Goal: Task Accomplishment & Management: Use online tool/utility

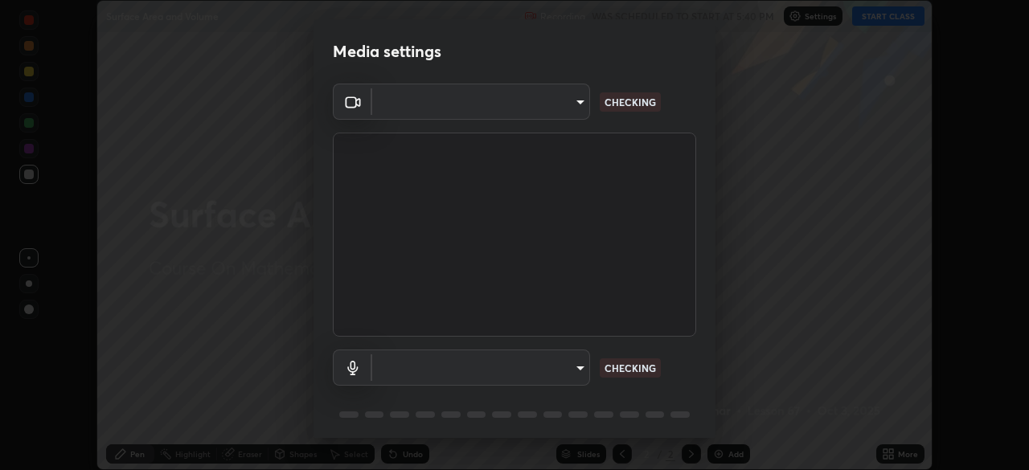
scroll to position [57, 0]
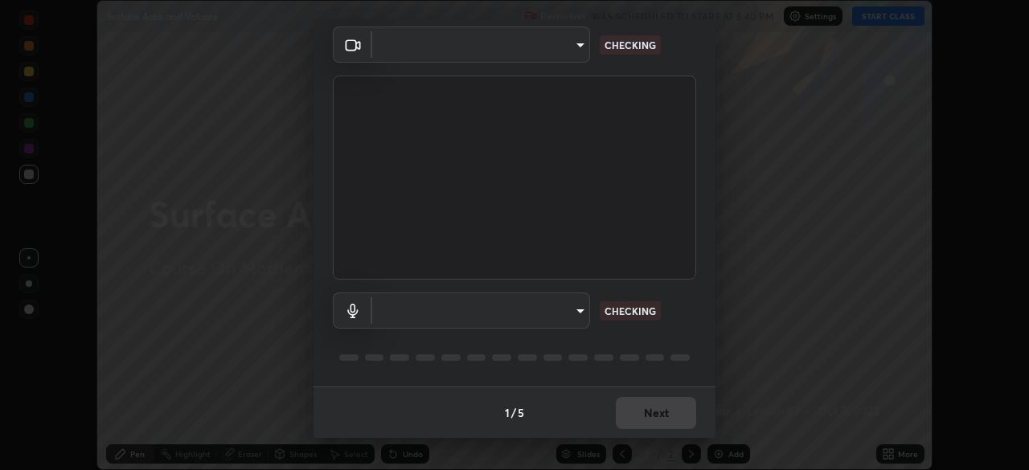
type input "39f420a8f8d33af7ad545f4bd8c914354ee6fe31ce268cb5502dc7cf40be593a"
type input "default"
click at [641, 413] on div "1 / 5 Next" at bounding box center [515, 412] width 402 height 51
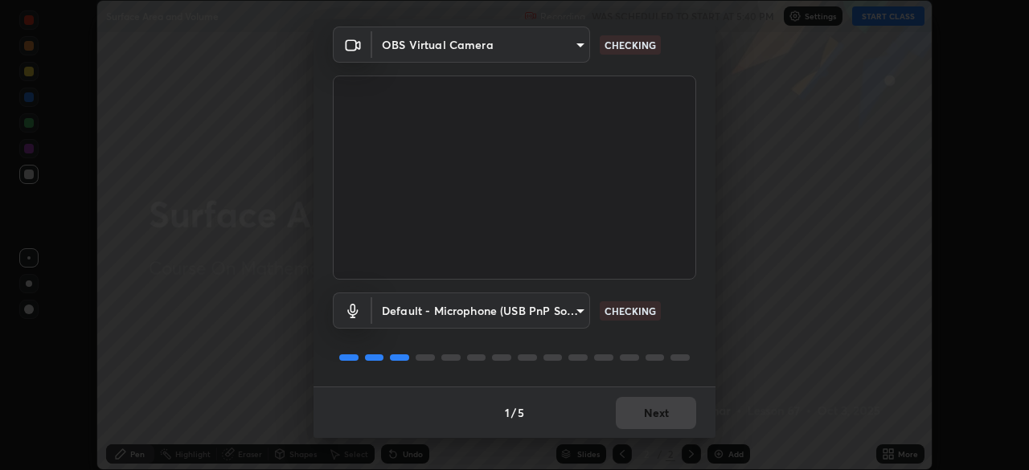
click at [643, 416] on div "1 / 5 Next" at bounding box center [515, 412] width 402 height 51
click at [649, 418] on div "1 / 5 Next" at bounding box center [515, 412] width 402 height 51
click at [651, 416] on div "1 / 5 Next" at bounding box center [515, 412] width 402 height 51
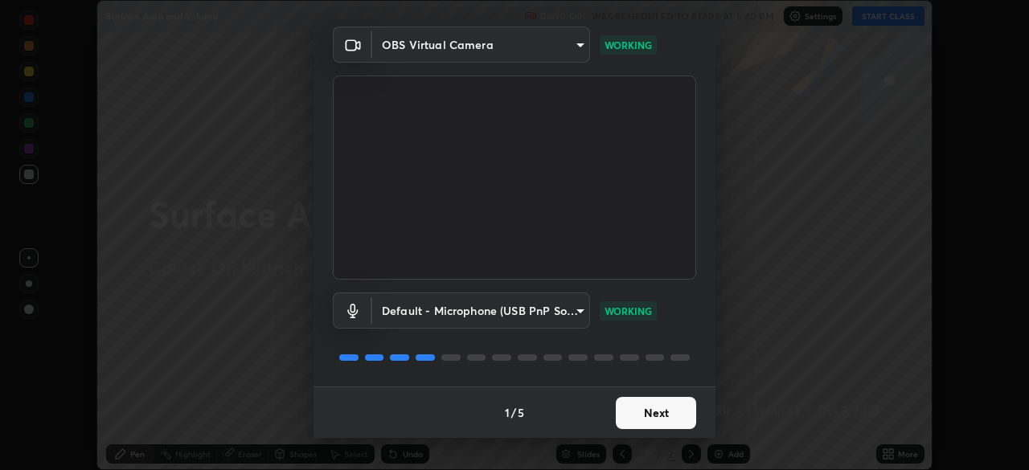
click at [646, 412] on button "Next" at bounding box center [656, 413] width 80 height 32
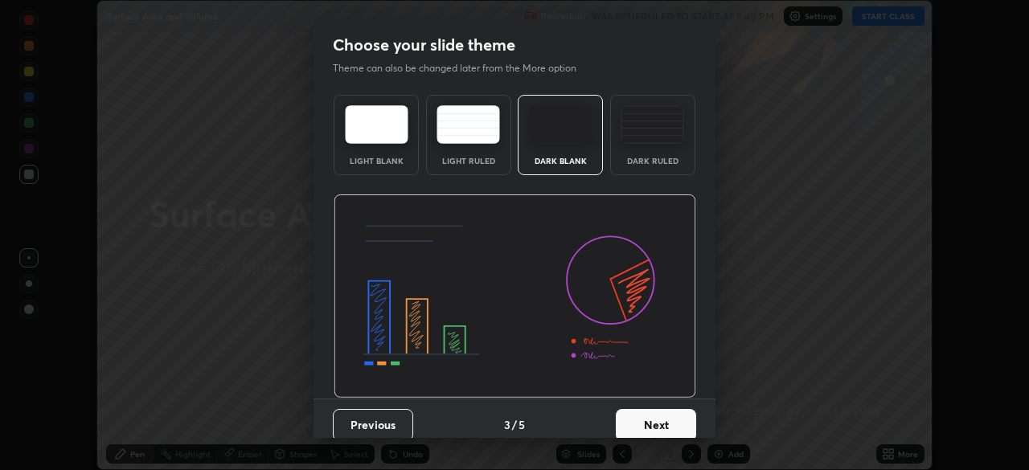
click at [645, 413] on button "Next" at bounding box center [656, 425] width 80 height 32
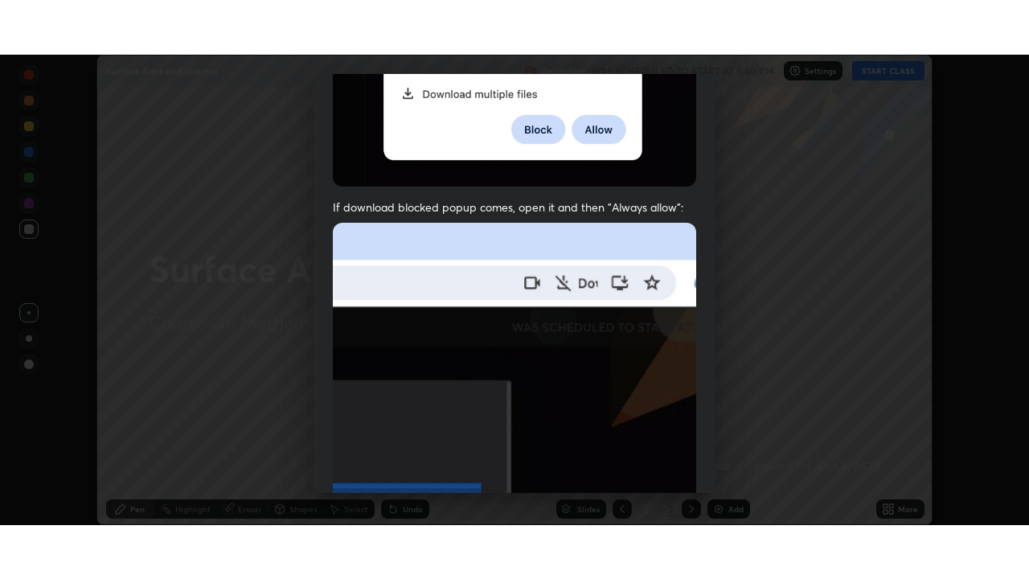
scroll to position [385, 0]
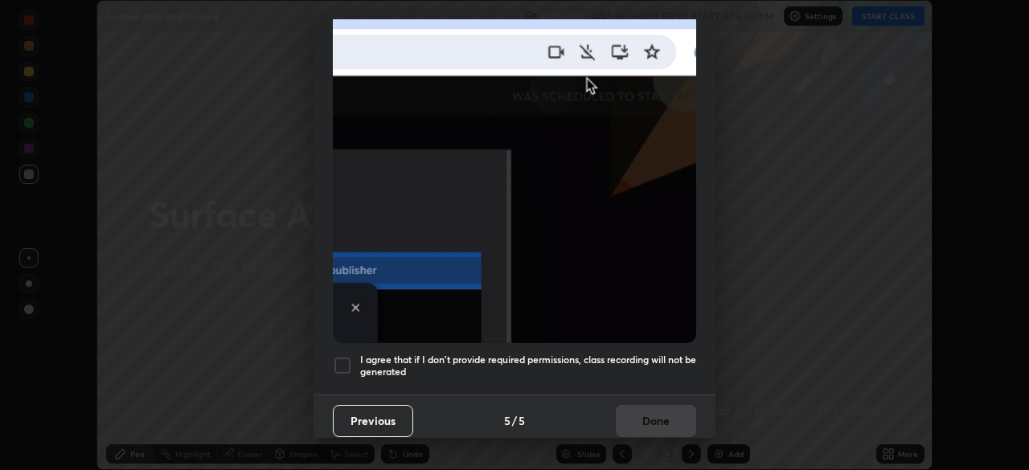
click at [337, 356] on div at bounding box center [342, 365] width 19 height 19
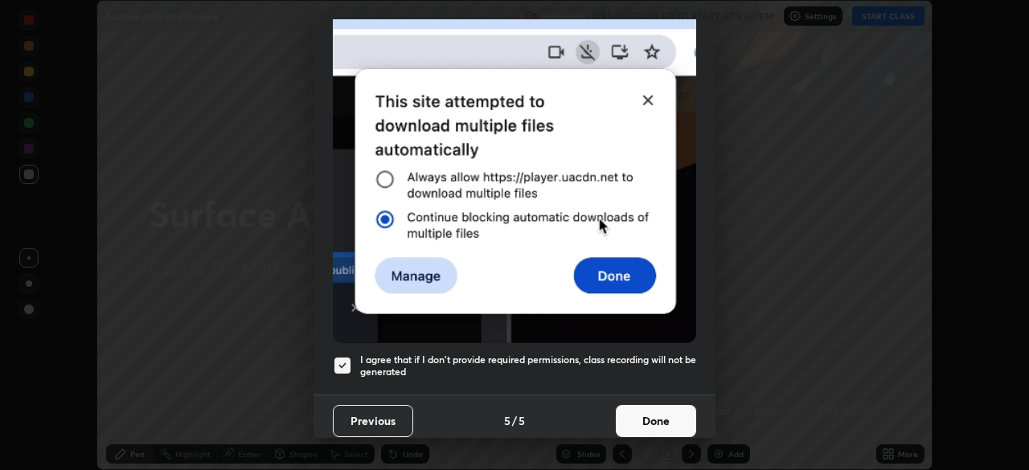
click at [646, 413] on button "Done" at bounding box center [656, 421] width 80 height 32
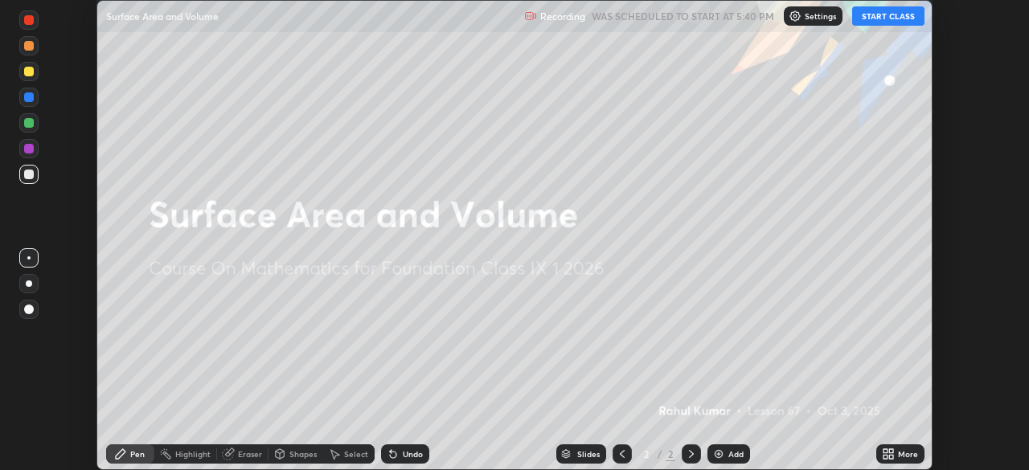
click at [887, 11] on button "START CLASS" at bounding box center [888, 15] width 72 height 19
click at [901, 454] on div "More" at bounding box center [908, 454] width 20 height 8
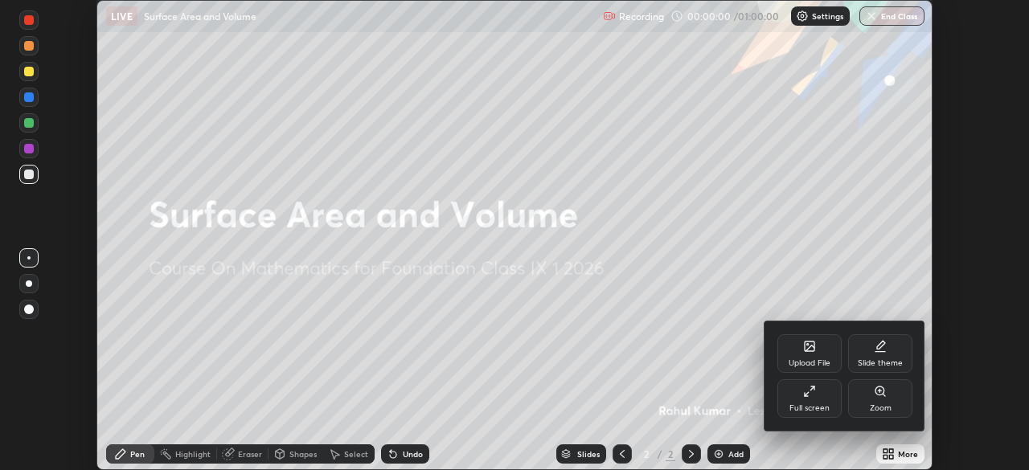
click at [890, 26] on div at bounding box center [514, 235] width 1029 height 470
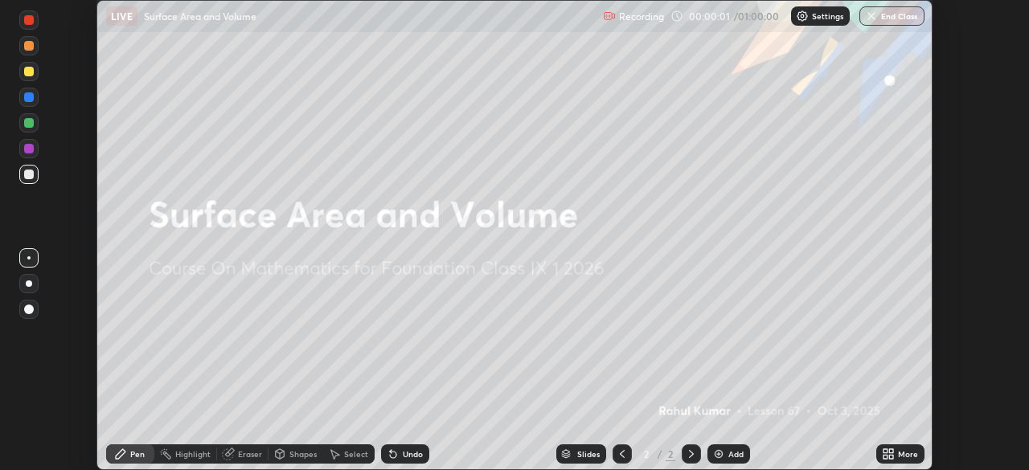
click at [898, 451] on div "More" at bounding box center [908, 454] width 20 height 8
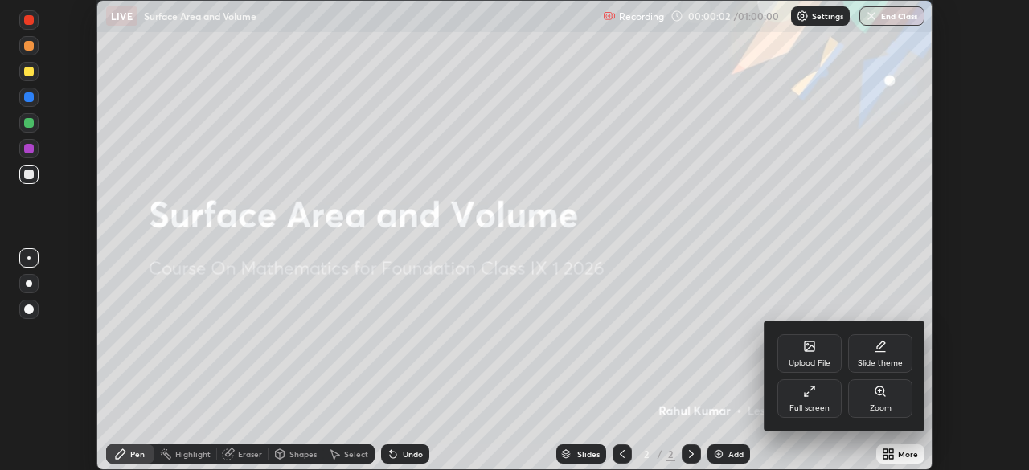
click at [811, 388] on icon at bounding box center [812, 389] width 4 height 4
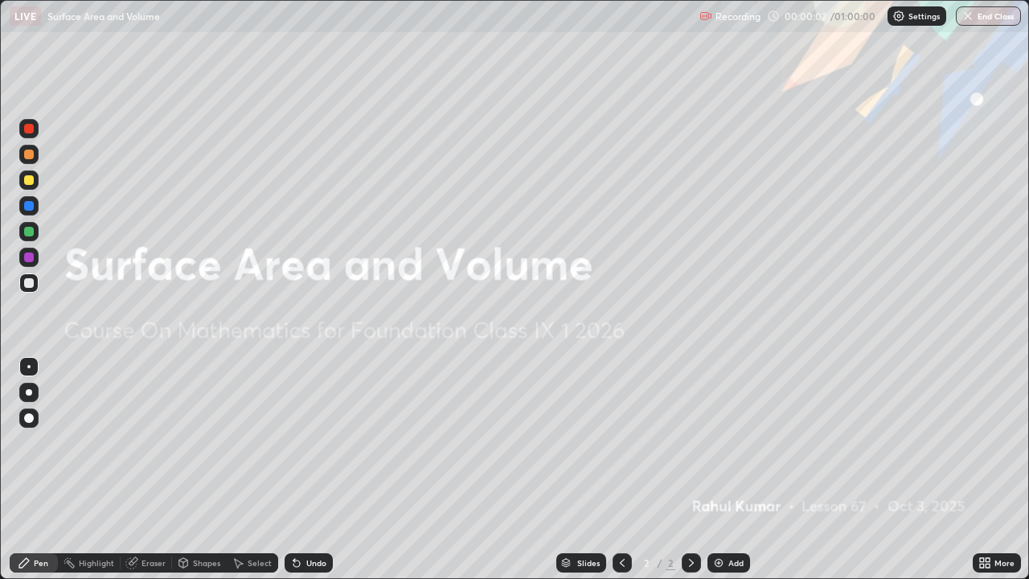
scroll to position [579, 1029]
click at [720, 469] on img at bounding box center [718, 562] width 13 height 13
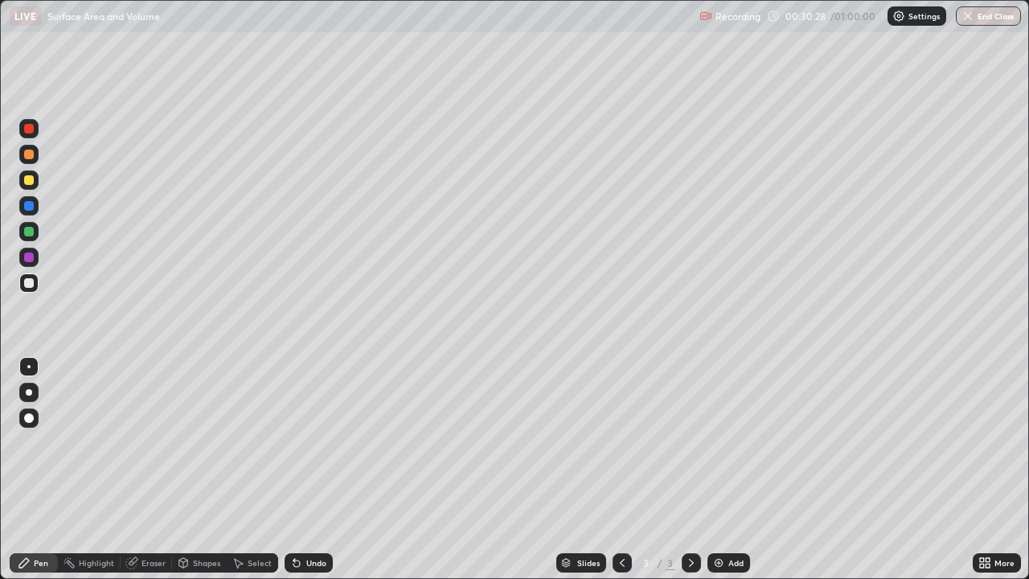
click at [724, 469] on div "Add" at bounding box center [728, 562] width 43 height 19
click at [313, 469] on div "Undo" at bounding box center [316, 563] width 20 height 8
click at [308, 469] on div "Undo" at bounding box center [316, 563] width 20 height 8
click at [312, 469] on div "Undo" at bounding box center [316, 563] width 20 height 8
click at [316, 469] on div "Undo" at bounding box center [316, 563] width 20 height 8
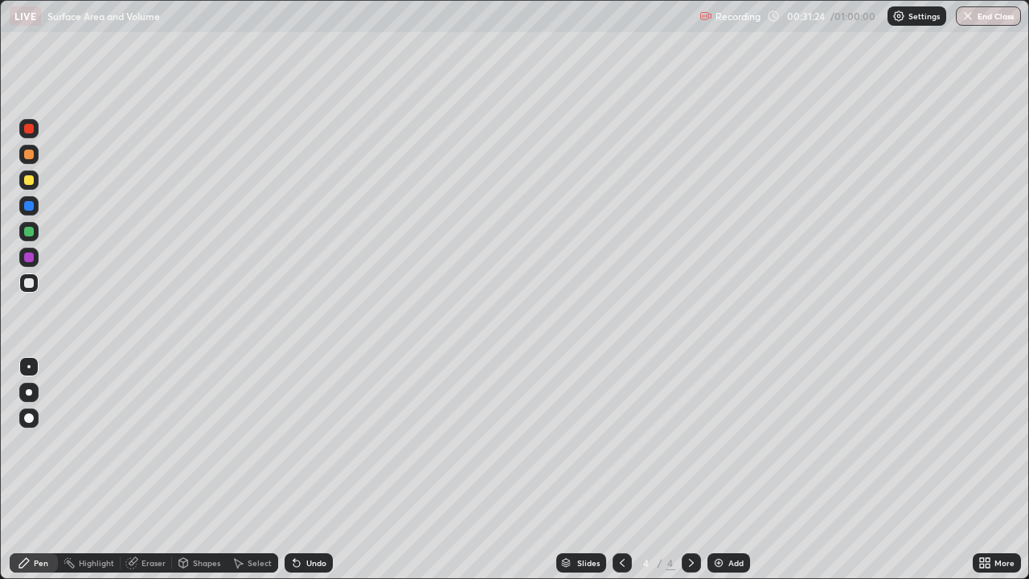
click at [32, 256] on div at bounding box center [29, 257] width 10 height 10
click at [28, 413] on div at bounding box center [29, 418] width 10 height 10
click at [309, 469] on div "Undo" at bounding box center [316, 563] width 20 height 8
click at [299, 469] on div "Undo" at bounding box center [309, 562] width 48 height 19
click at [722, 469] on img at bounding box center [718, 562] width 13 height 13
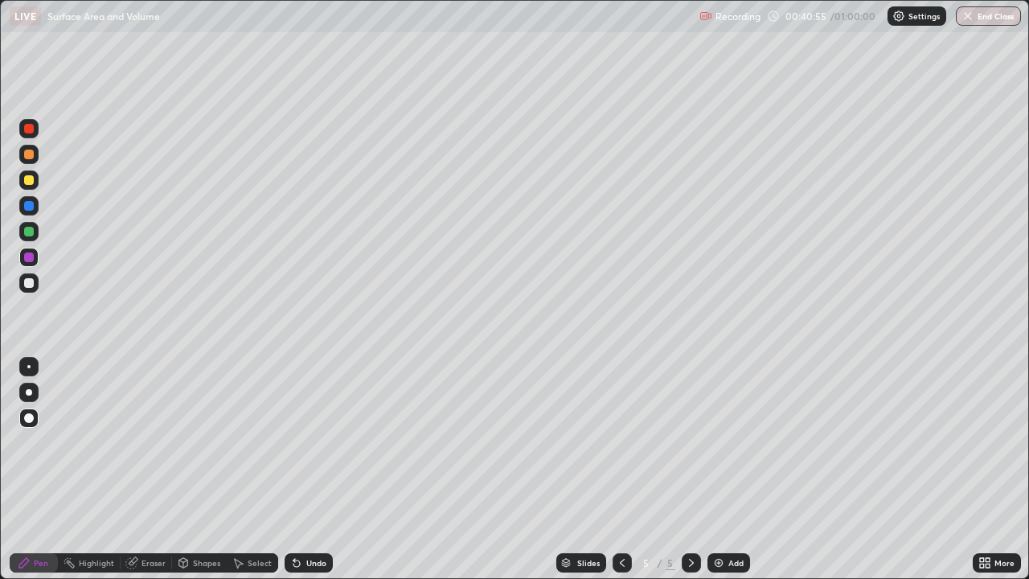
click at [31, 183] on div at bounding box center [29, 180] width 10 height 10
click at [309, 469] on div "Undo" at bounding box center [316, 563] width 20 height 8
click at [33, 286] on div at bounding box center [28, 282] width 19 height 19
click at [29, 367] on div at bounding box center [28, 366] width 3 height 3
click at [29, 365] on div at bounding box center [28, 366] width 3 height 3
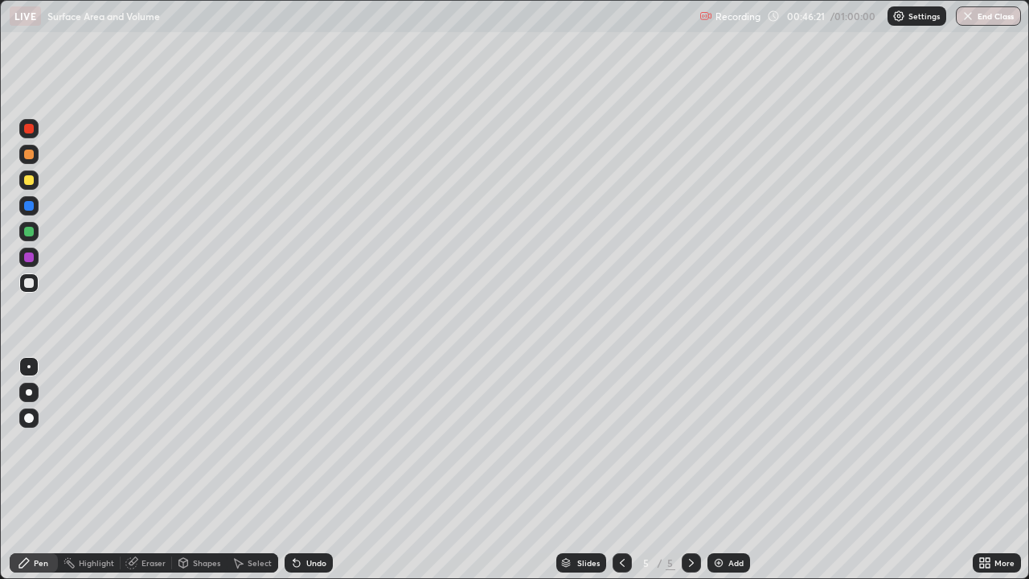
click at [719, 469] on img at bounding box center [718, 562] width 13 height 13
click at [306, 469] on div "Undo" at bounding box center [316, 563] width 20 height 8
click at [312, 469] on div "Undo" at bounding box center [316, 563] width 20 height 8
click at [306, 469] on div "Undo" at bounding box center [316, 563] width 20 height 8
click at [307, 469] on div "Undo" at bounding box center [316, 563] width 20 height 8
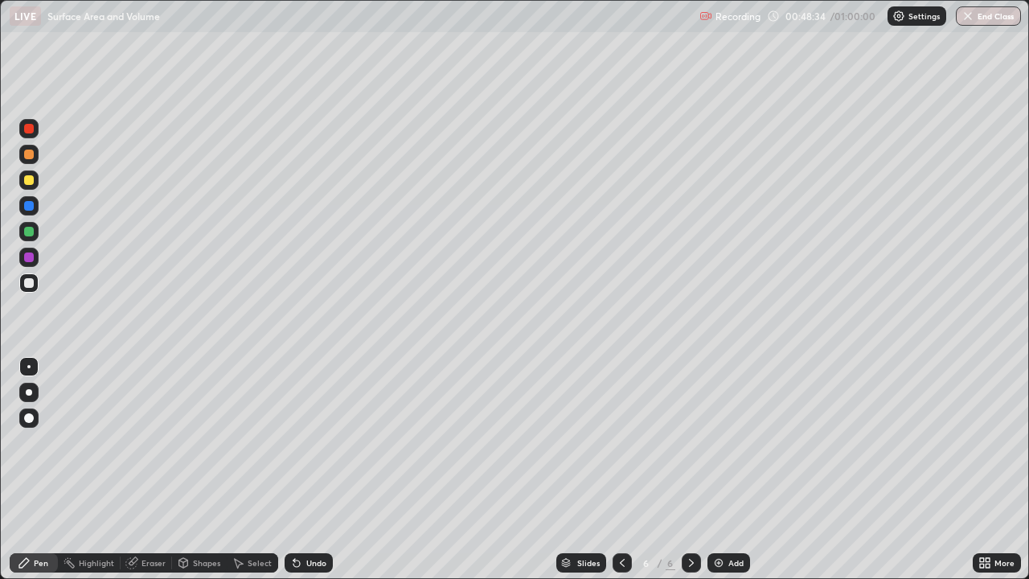
click at [306, 469] on div "Undo" at bounding box center [316, 563] width 20 height 8
click at [733, 469] on div "Add" at bounding box center [735, 563] width 15 height 8
click at [151, 469] on div "Eraser" at bounding box center [153, 563] width 24 height 8
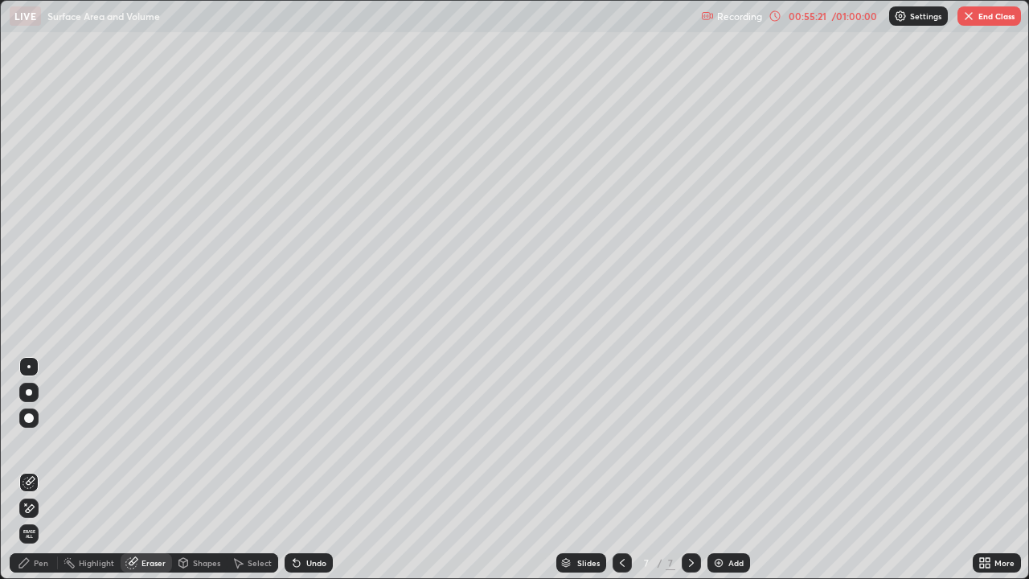
click at [41, 469] on div "Pen" at bounding box center [41, 563] width 14 height 8
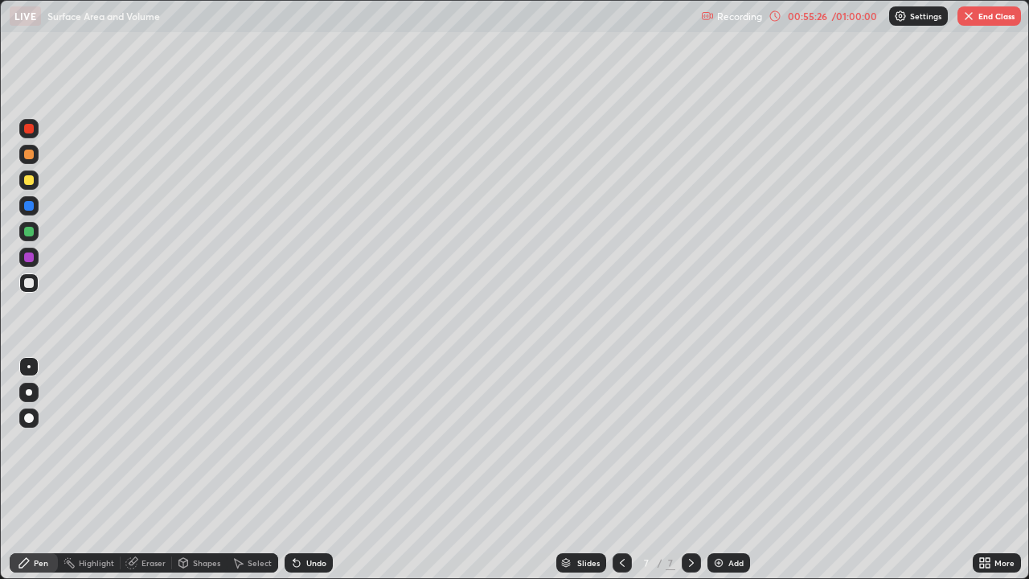
click at [301, 469] on div "Undo" at bounding box center [309, 562] width 48 height 19
click at [303, 469] on div "Undo" at bounding box center [309, 562] width 48 height 19
click at [990, 18] on button "End Class" at bounding box center [989, 15] width 64 height 19
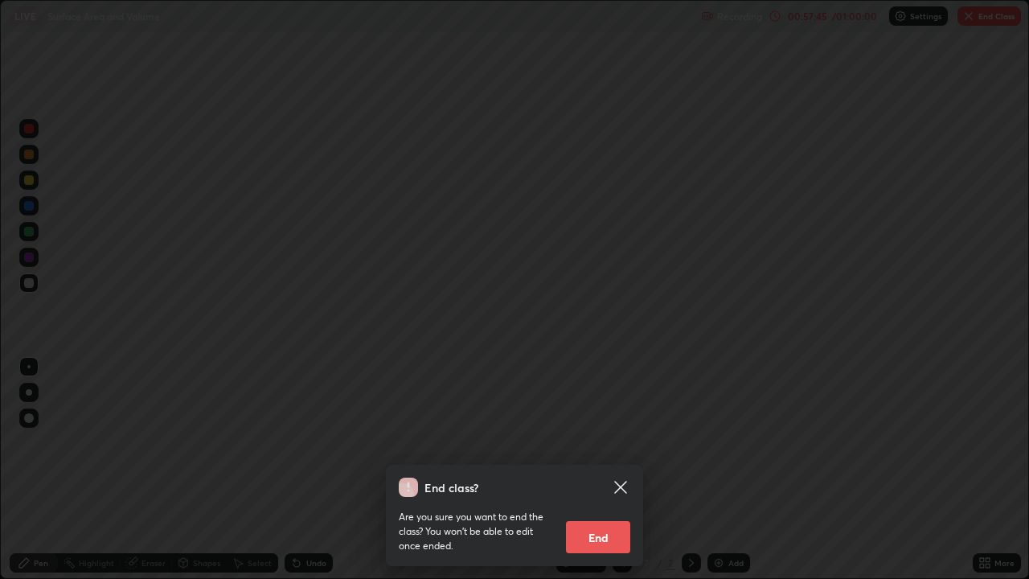
click at [607, 469] on button "End" at bounding box center [598, 537] width 64 height 32
